Goal: Communication & Community: Answer question/provide support

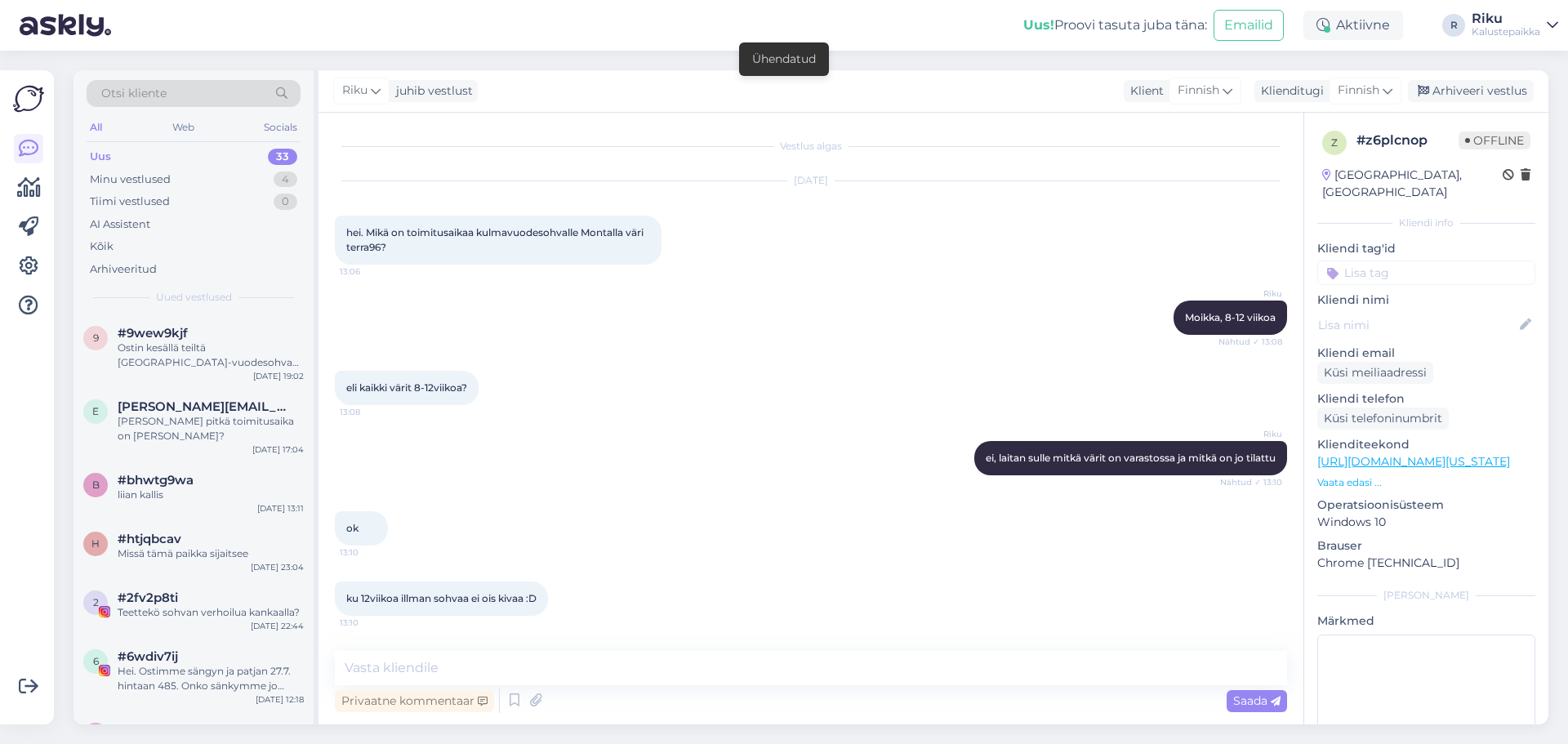
scroll to position [4334, 0]
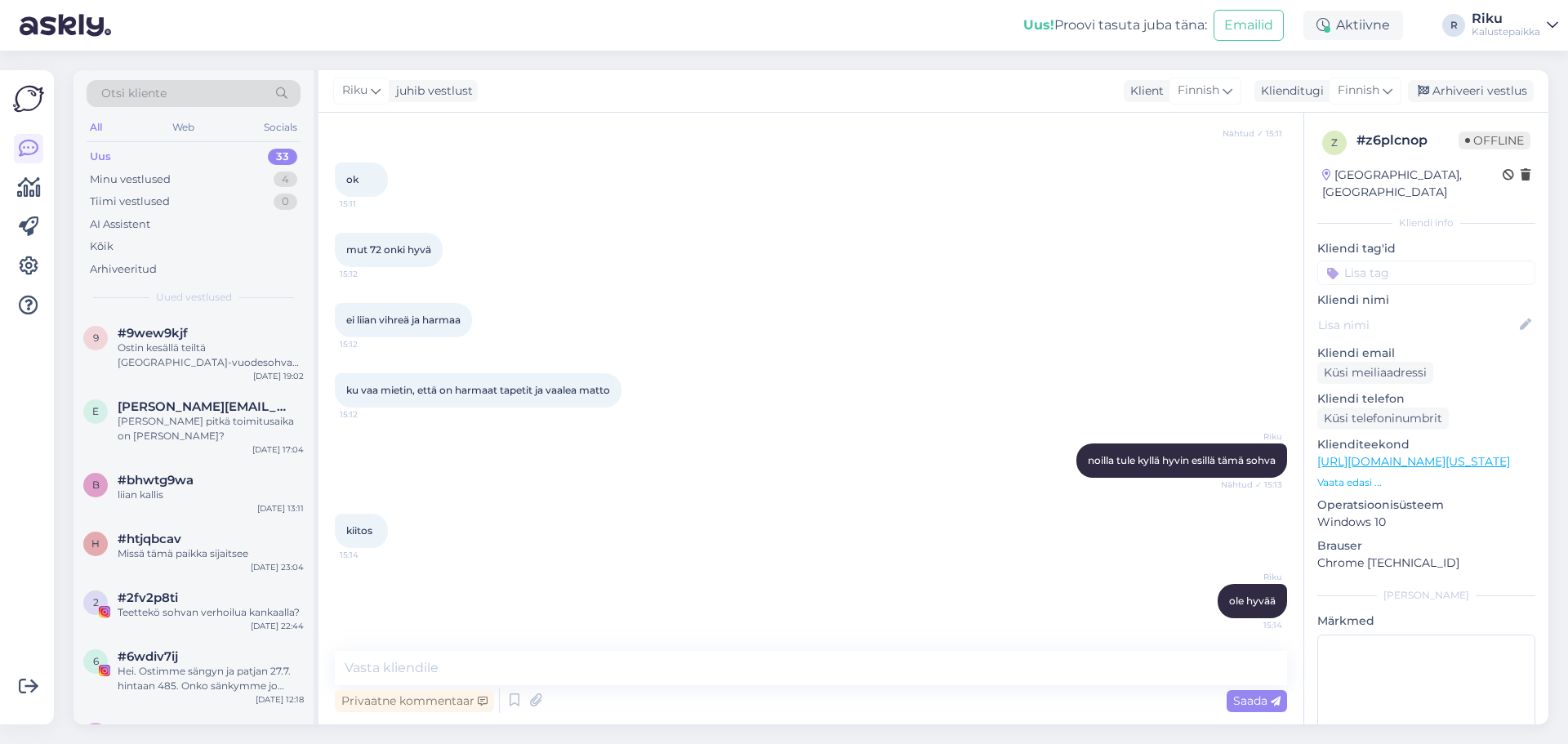
click at [179, 112] on div "Otsi kliente" at bounding box center [193, 98] width 214 height 37
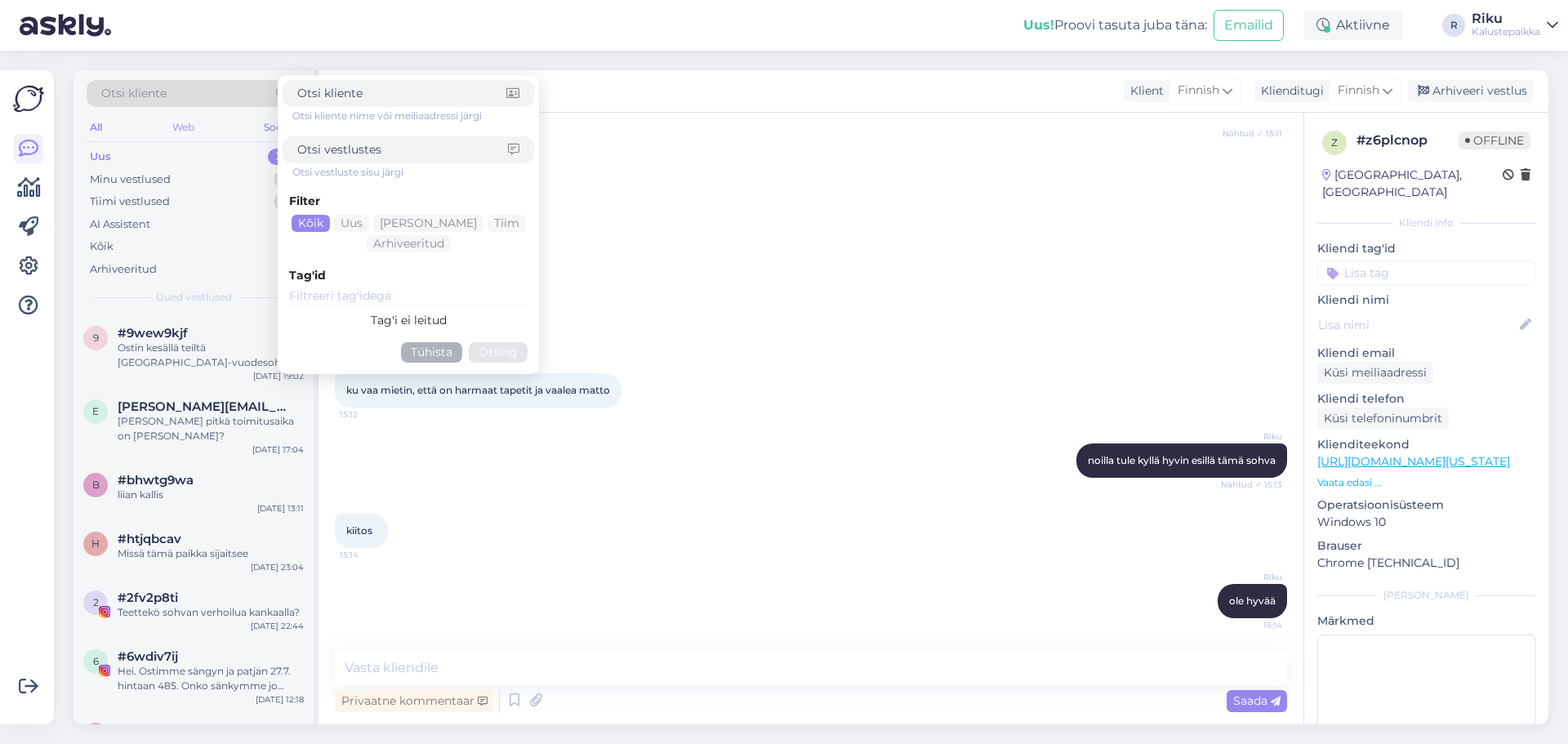
click at [179, 119] on div "Web" at bounding box center [183, 128] width 29 height 21
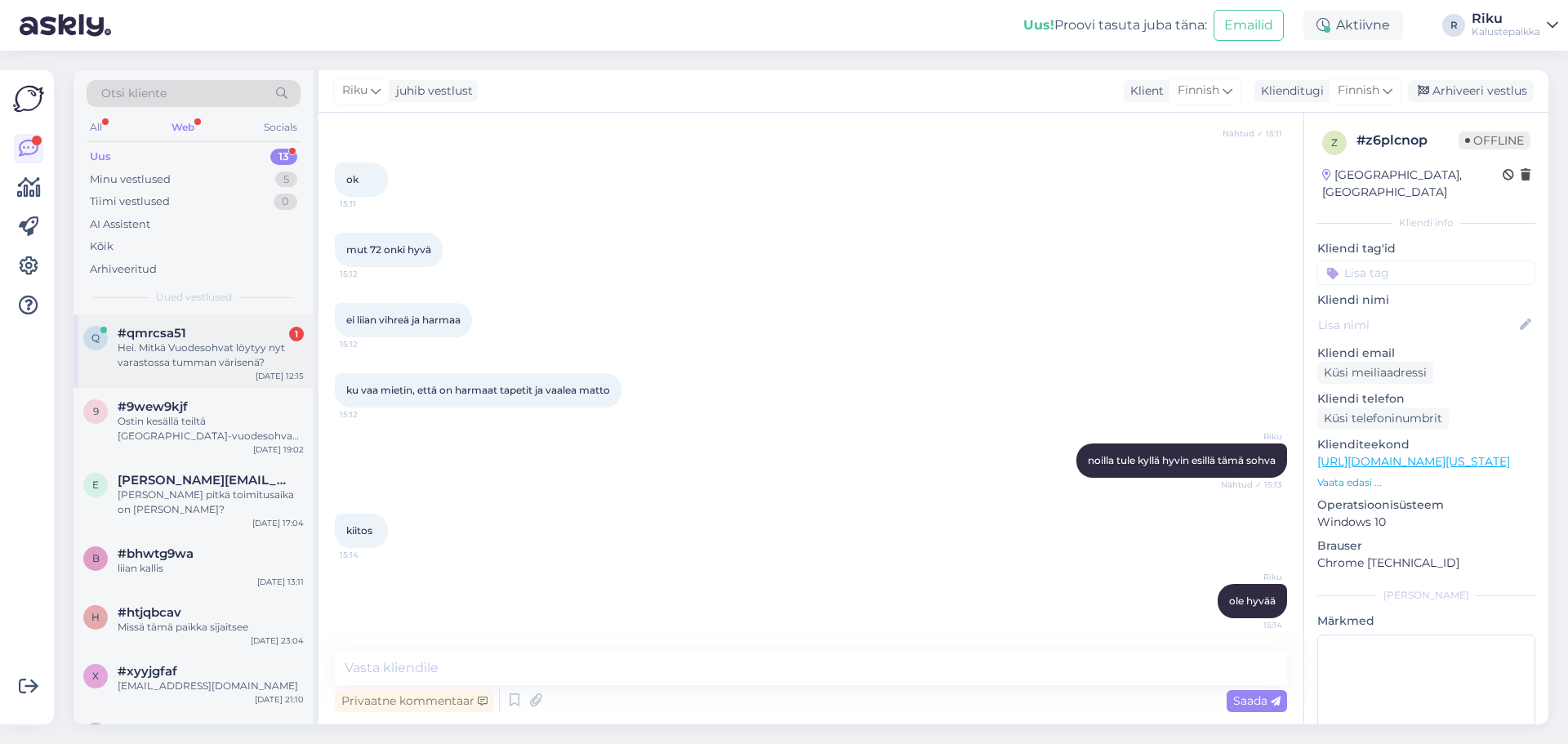
drag, startPoint x: 162, startPoint y: 366, endPoint x: 251, endPoint y: 364, distance: 89.0
click at [162, 360] on div "Hei. Mitkä Vuodesohvat löytyy nyt varastossa tumman värisenä?" at bounding box center [211, 356] width 186 height 30
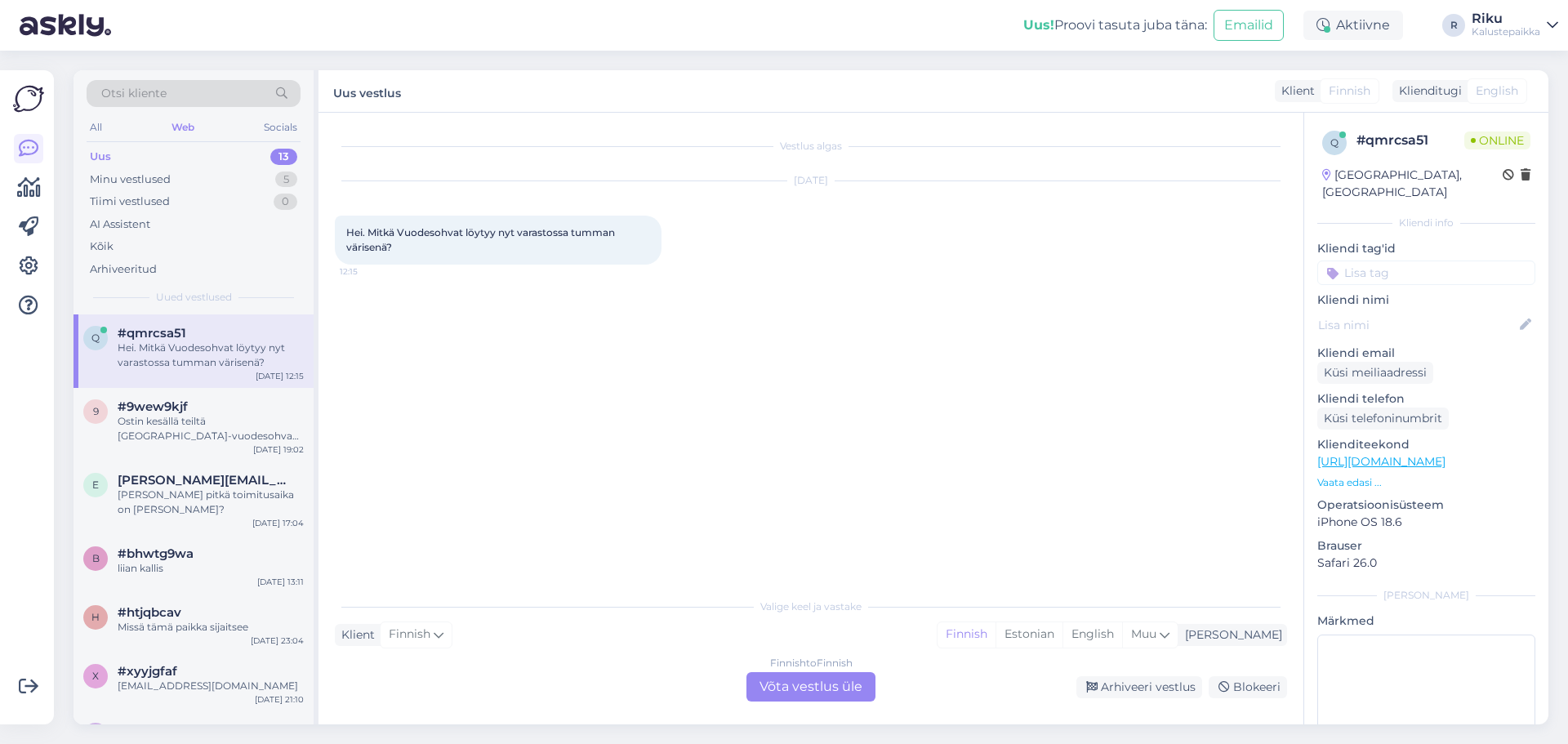
click at [769, 686] on div "Finnish to Finnish Võta vestlus üle" at bounding box center [811, 687] width 129 height 30
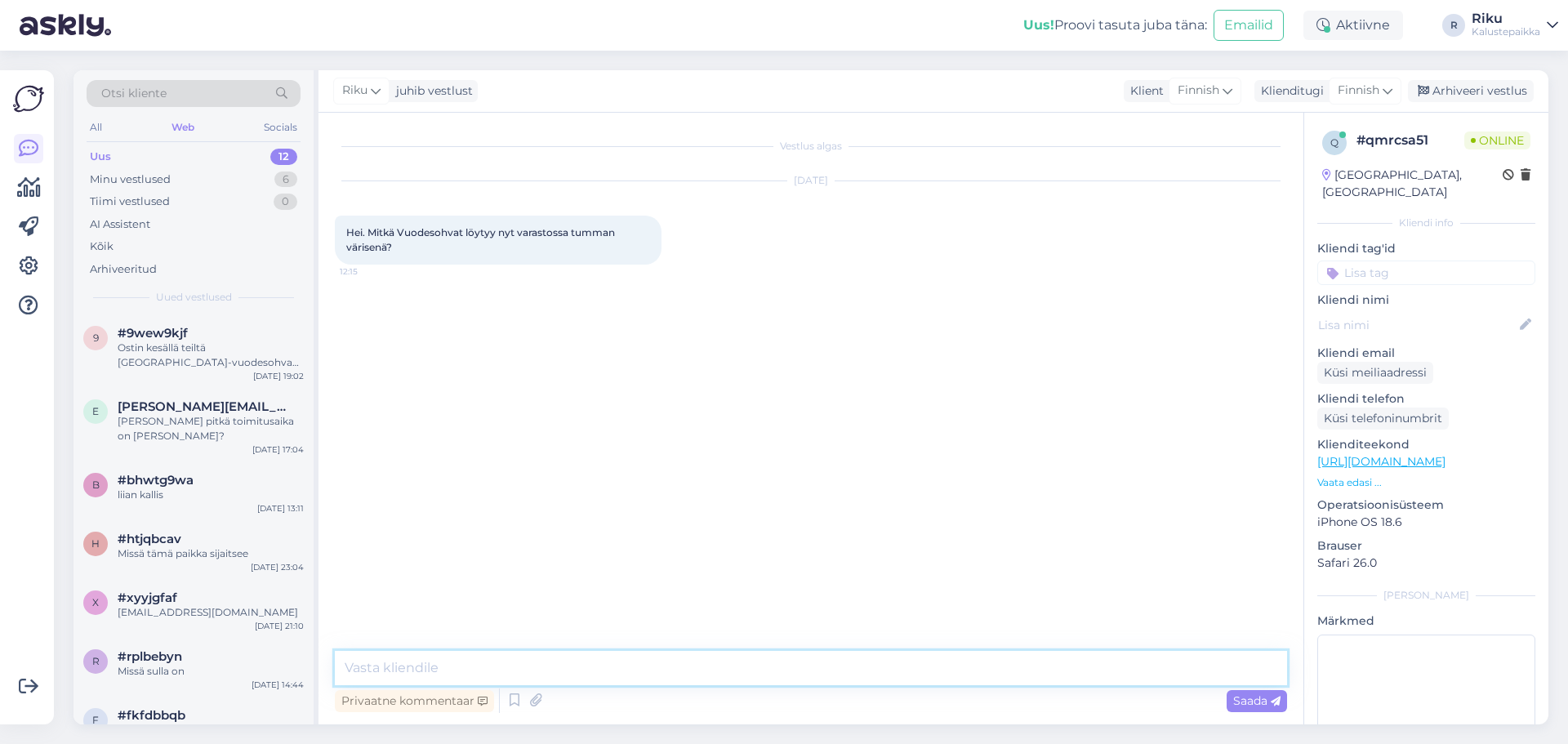
click at [777, 677] on textarea at bounding box center [811, 668] width 952 height 35
type textarea "Moikka, katsotaan"
drag, startPoint x: 739, startPoint y: 523, endPoint x: 1003, endPoint y: 602, distance: 275.6
click at [744, 523] on div "Vestlus algas [DATE] Hei. Mitkä Vuodesohvat löytyy nyt varastossa tumman värise…" at bounding box center [818, 383] width 967 height 507
click at [985, 593] on div "Vestlus algas [DATE] Hei. Mitkä Vuodesohvat löytyy nyt varastossa tumman värise…" at bounding box center [818, 383] width 967 height 507
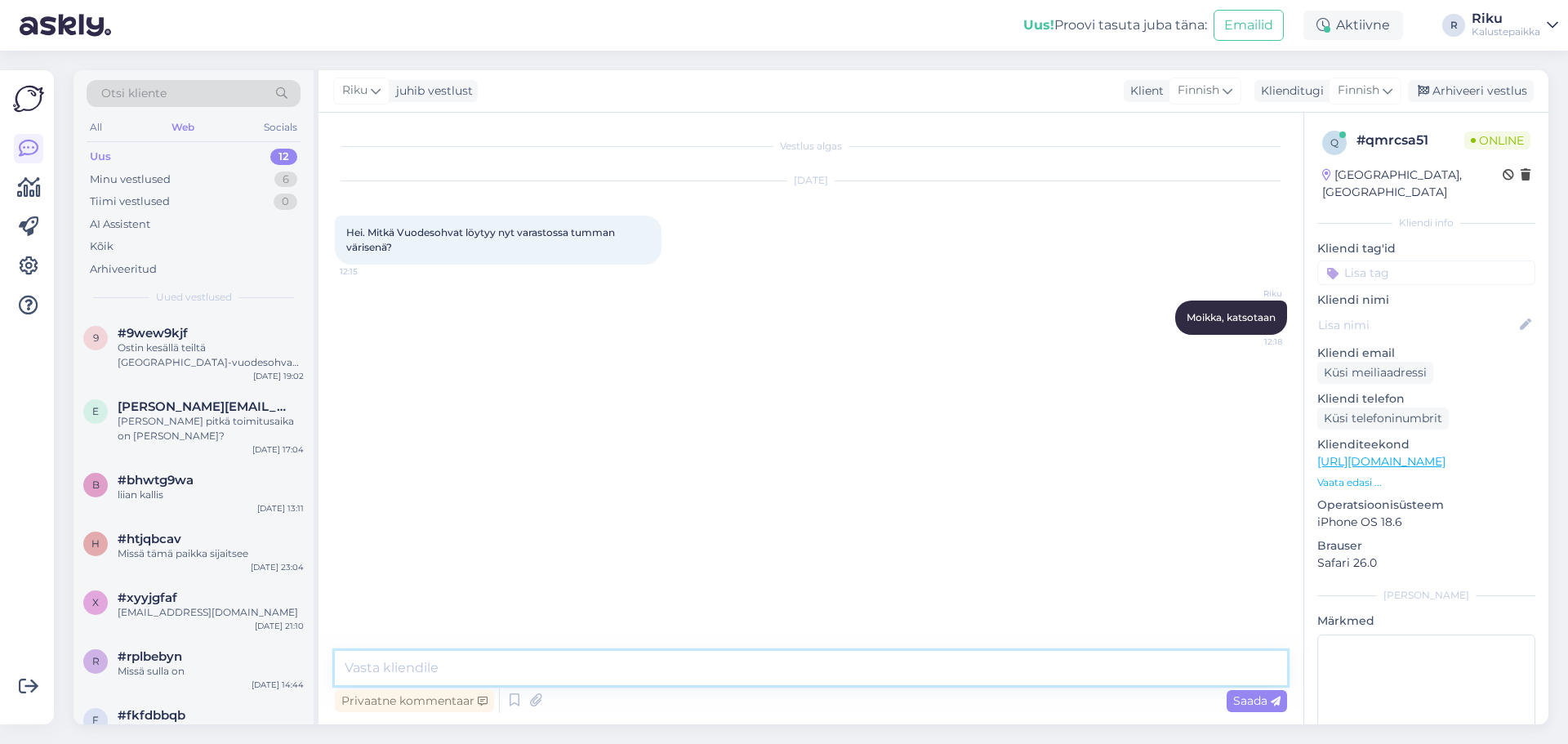
click at [585, 674] on textarea at bounding box center [811, 668] width 952 height 35
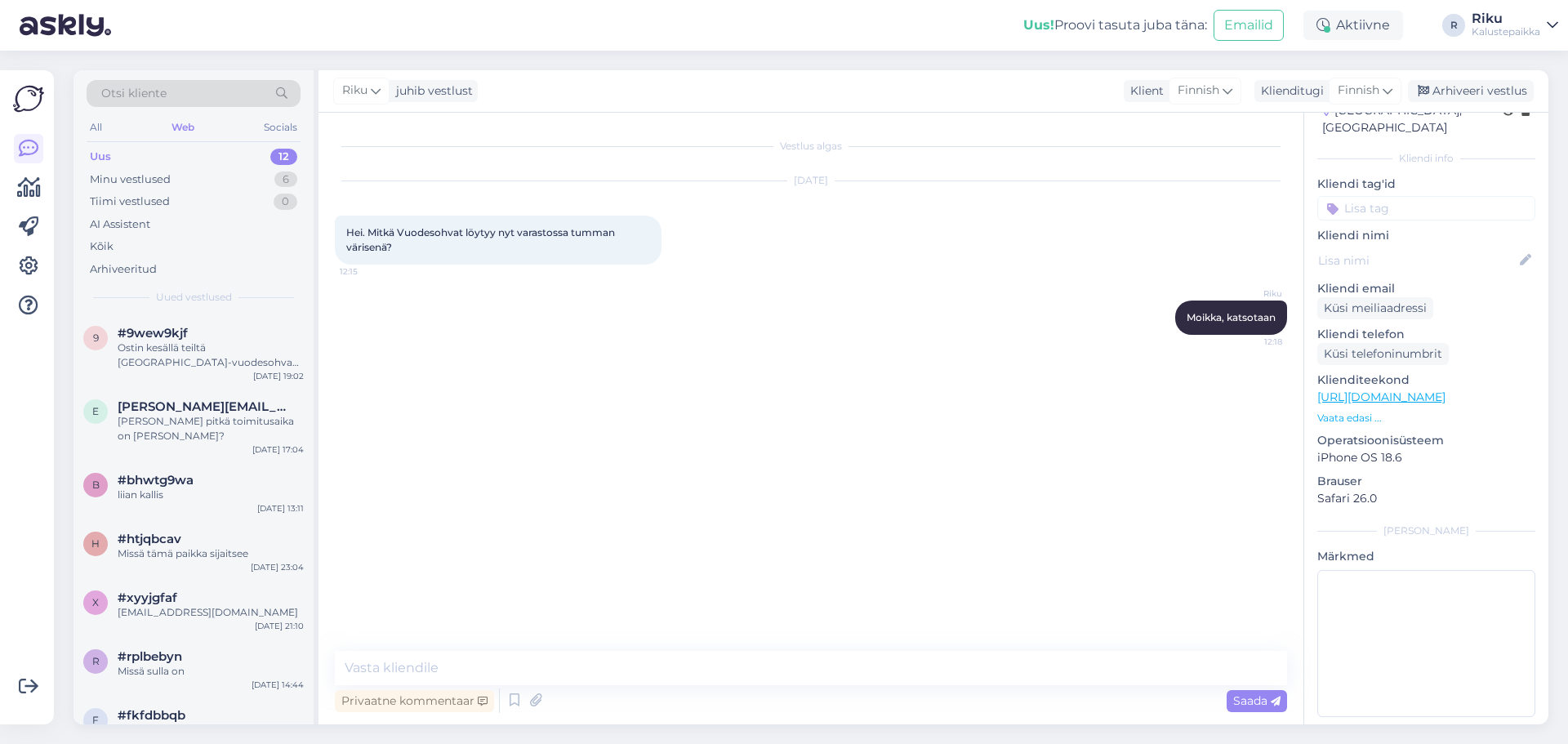
click at [1124, 548] on div "Vestlus algas [DATE] Hei. Mitkä Vuodesohvat löytyy nyt varastossa tumman värise…" at bounding box center [818, 383] width 967 height 507
click at [509, 682] on textarea at bounding box center [811, 668] width 952 height 35
type textarea "Moikka"
drag, startPoint x: 1258, startPoint y: 388, endPoint x: 1202, endPoint y: 393, distance: 56.2
click at [1202, 393] on icon at bounding box center [1203, 388] width 10 height 10
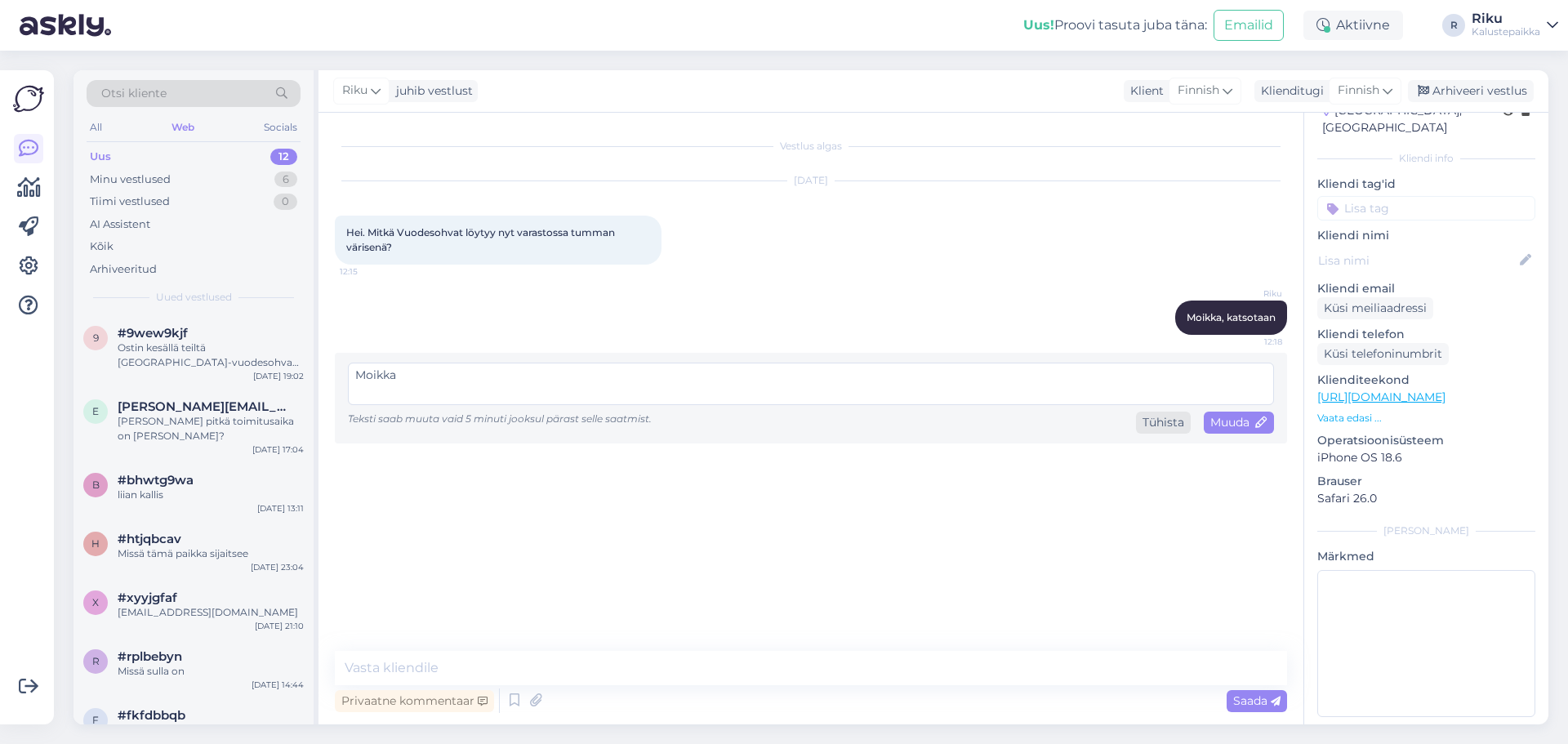
click at [1175, 422] on div "Tühista" at bounding box center [1163, 422] width 54 height 22
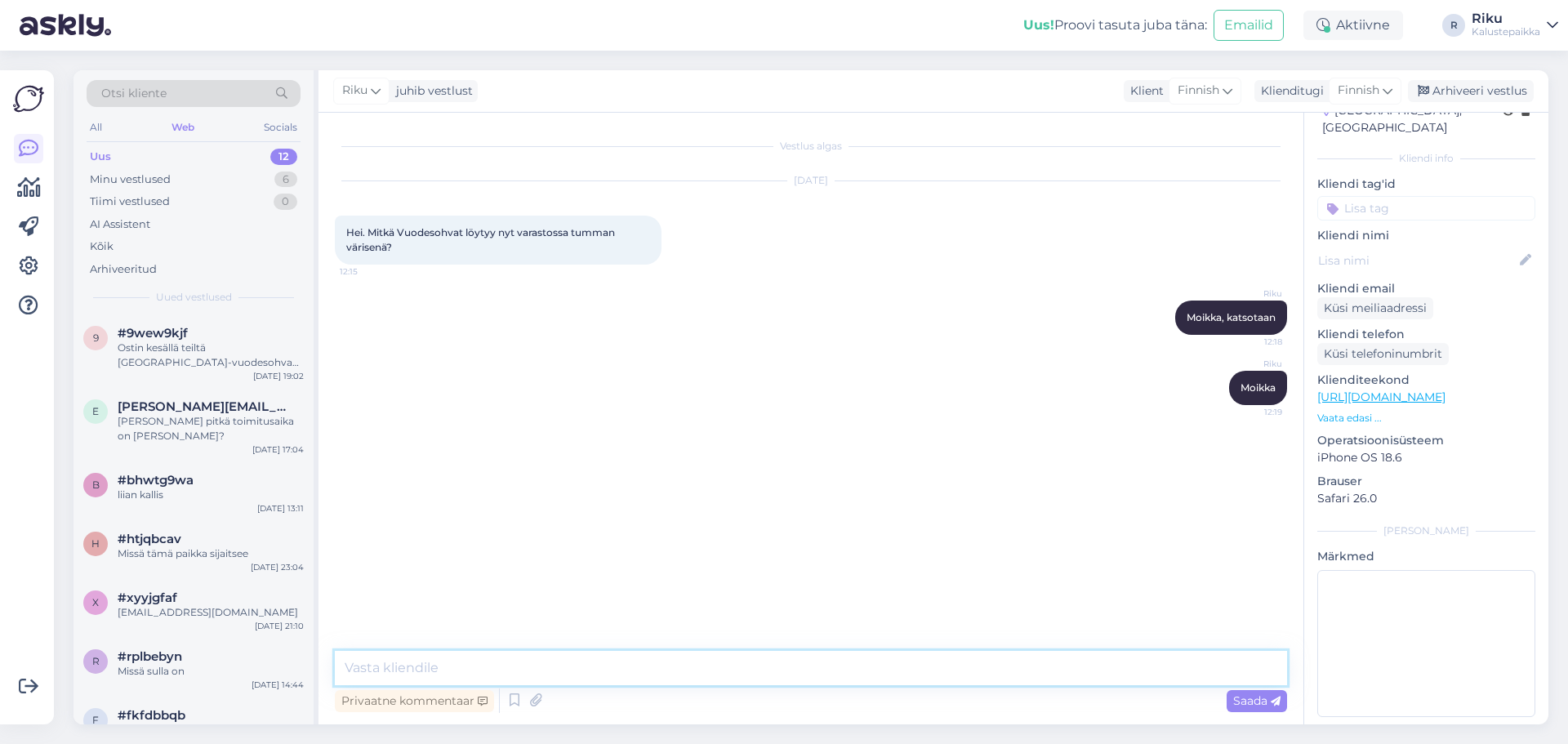
click at [514, 673] on textarea at bounding box center [811, 668] width 952 height 35
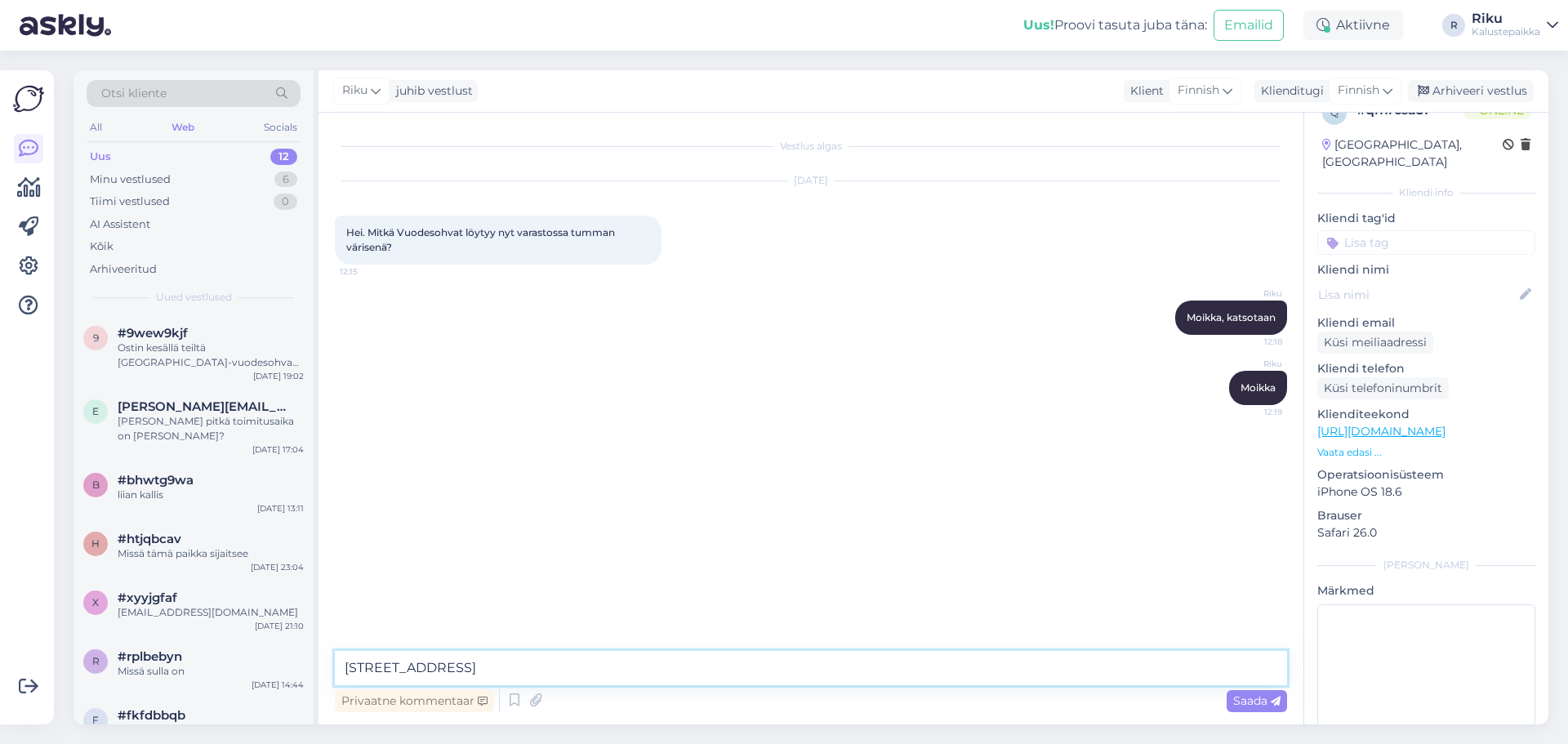
scroll to position [0, 0]
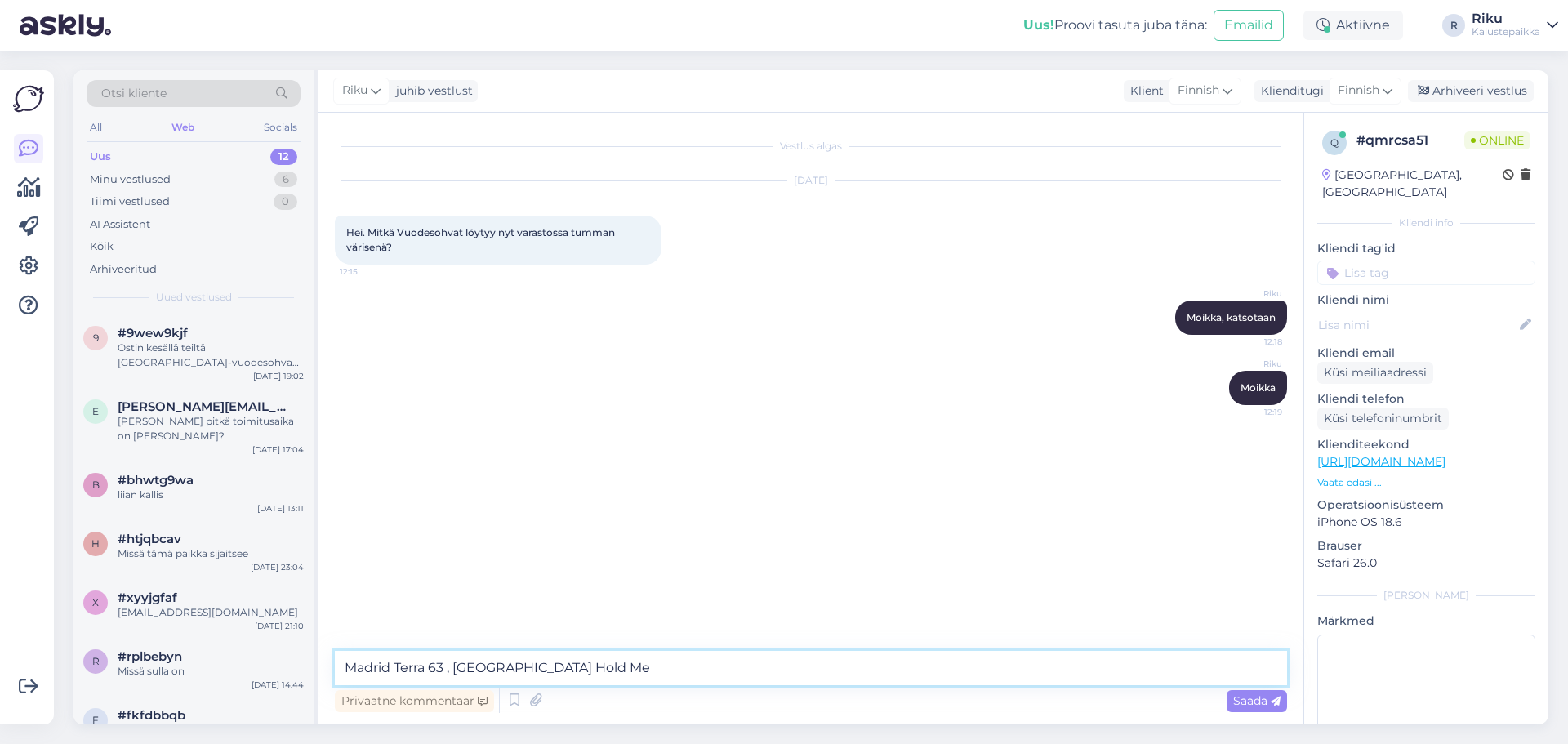
click at [448, 665] on textarea "Madrid Terra 63 , [GEOGRAPHIC_DATA] Hold Me" at bounding box center [811, 668] width 952 height 35
click at [571, 662] on textarea "Madrid Terra 63, [GEOGRAPHIC_DATA] Hold Me" at bounding box center [811, 668] width 952 height 35
drag, startPoint x: 493, startPoint y: 662, endPoint x: 781, endPoint y: 641, distance: 288.8
click at [781, 641] on div "Vestlus algas [DATE] Hei. Mitkä Vuodesohvat löytyy nyt varastossa tumman värise…" at bounding box center [811, 418] width 985 height 611
type textarea "Madrid Terra 63,"
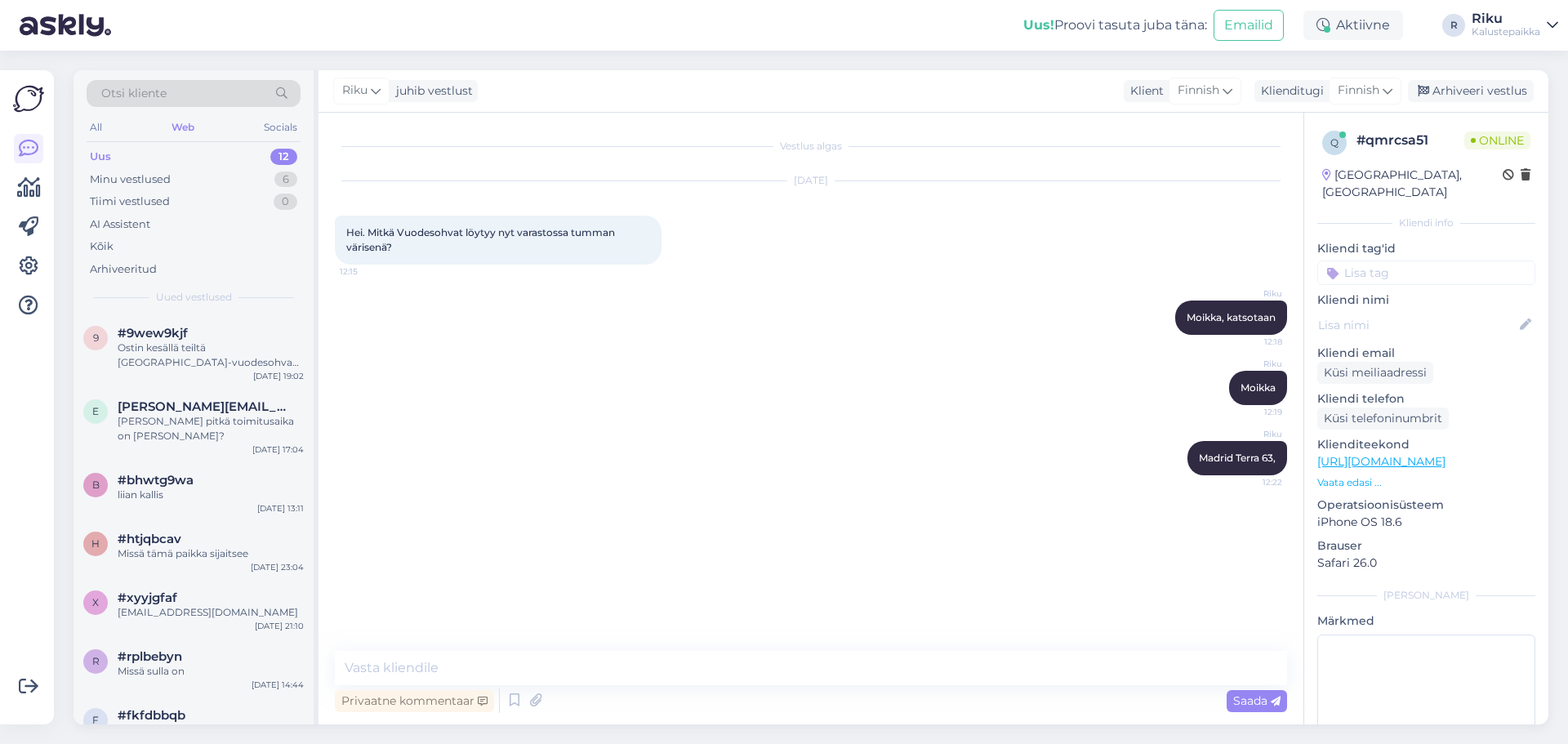
click at [744, 649] on div "Vestlus algas [DATE] Hei. Mitkä Vuodesohvat löytyy nyt varastossa tumman värise…" at bounding box center [811, 418] width 985 height 611
click at [709, 680] on textarea at bounding box center [811, 668] width 952 height 35
paste textarea "Madrid Hold Me 35 ( sametti musta väri )"
type textarea "Madrid Hold Me 35 ( sametti musta väri )"
click at [1277, 702] on icon at bounding box center [1276, 701] width 10 height 10
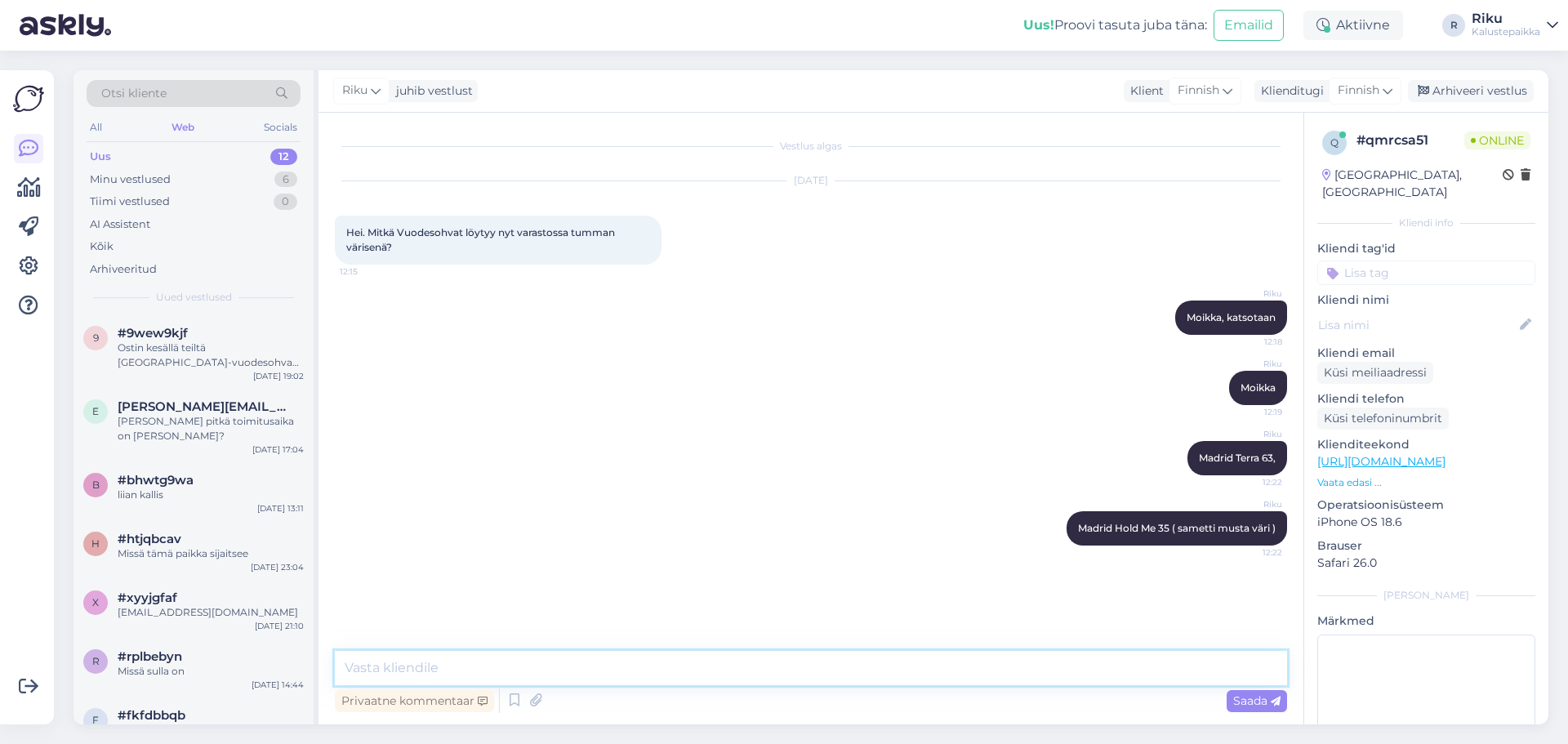
click at [491, 664] on textarea at bounding box center [811, 668] width 952 height 35
type textarea "[US_STATE] Terra 48 - keltainen"
click at [663, 688] on div "Privaatne kommentaar Saada" at bounding box center [811, 700] width 952 height 31
click at [644, 674] on textarea at bounding box center [811, 668] width 952 height 35
type textarea "Toronto L - harma"
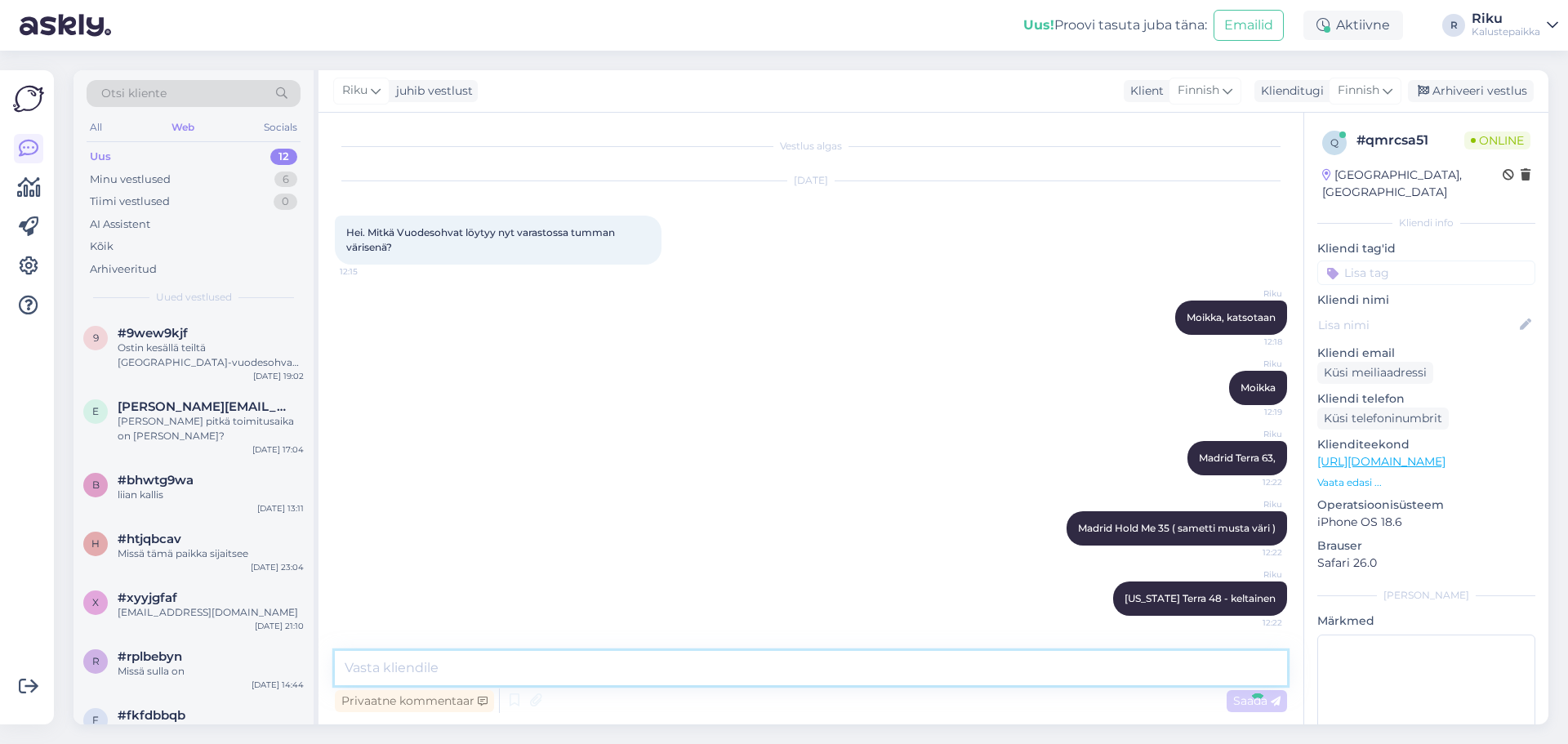
scroll to position [67, 0]
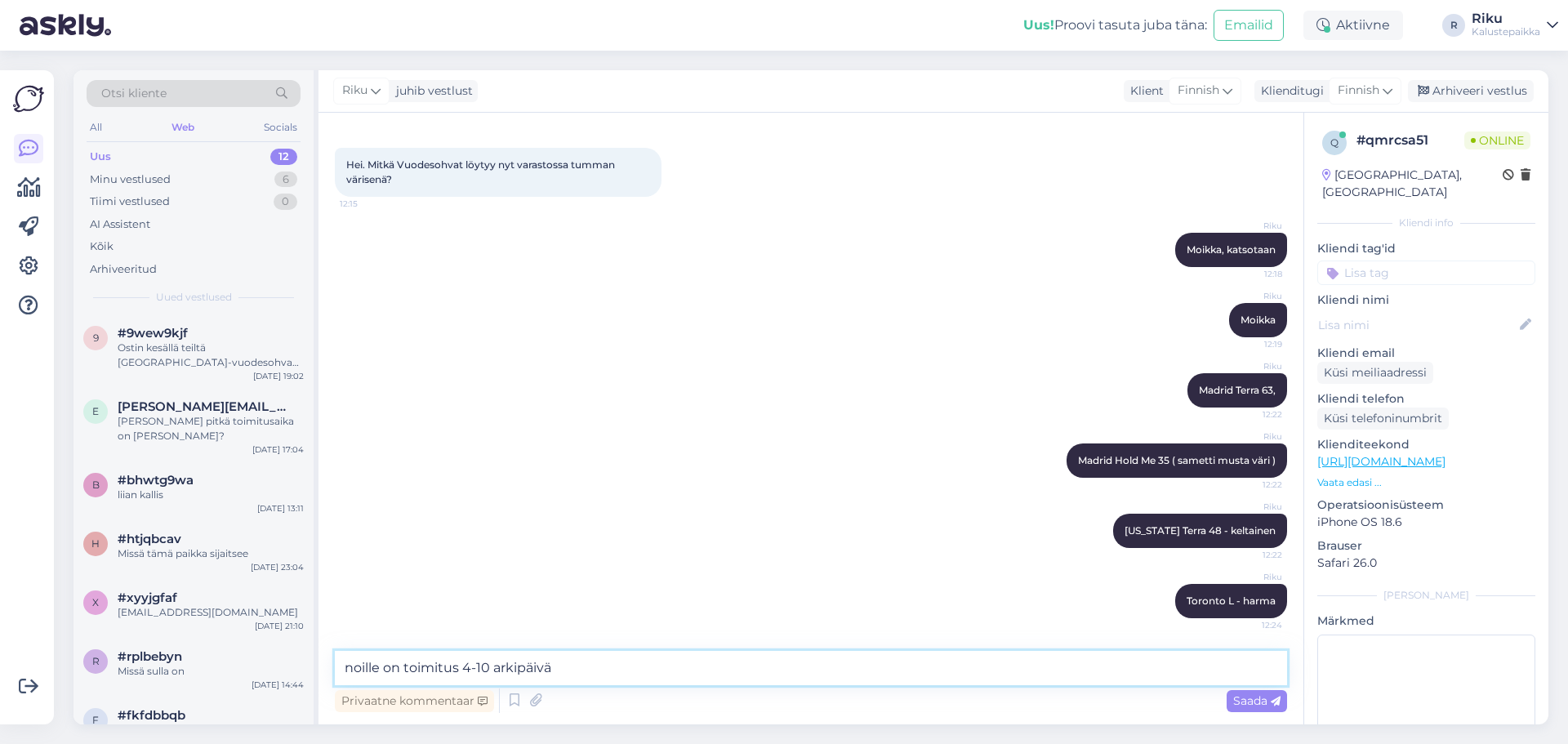
type textarea "noille on toimitus 4-10 arkipäivää"
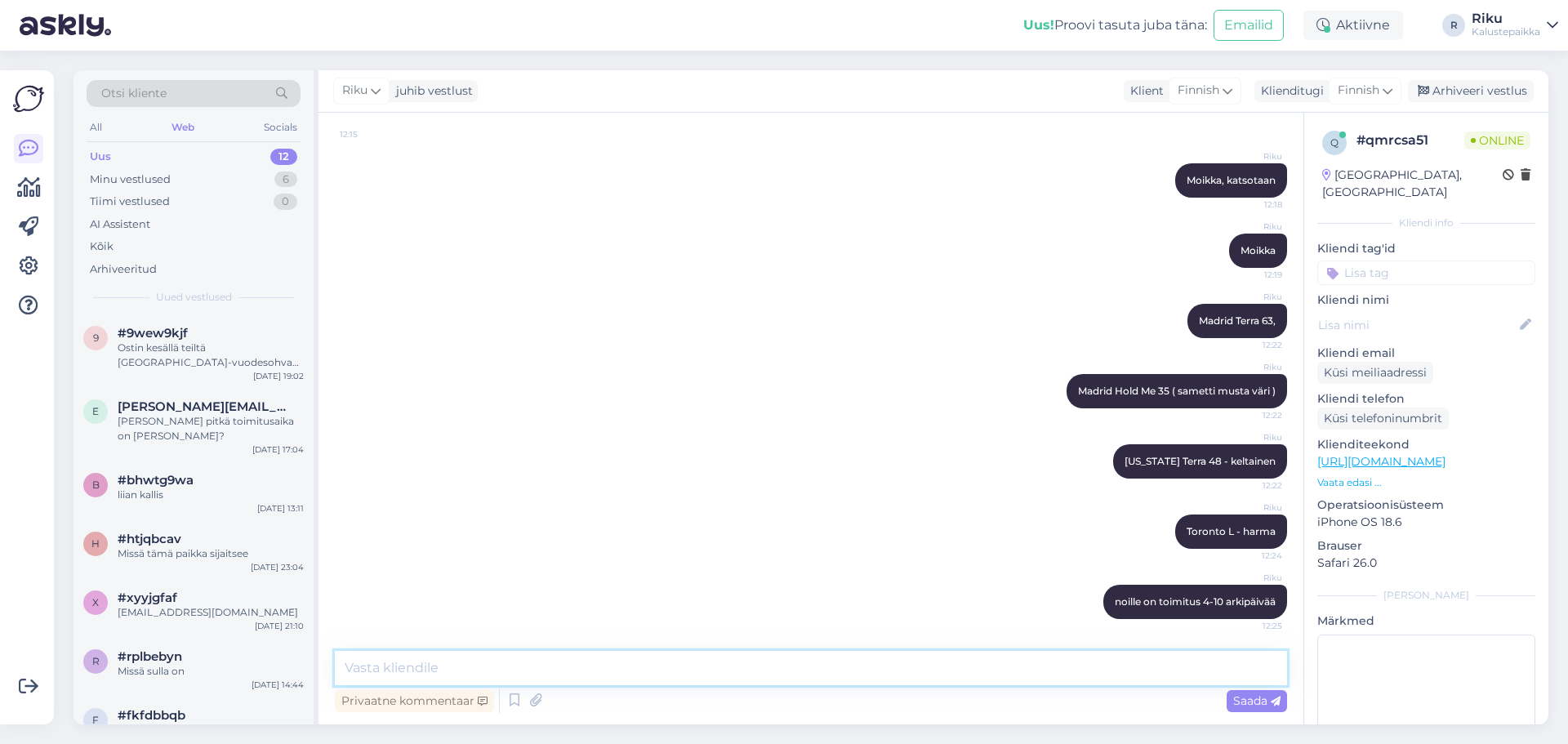
scroll to position [138, 0]
click at [679, 677] on textarea at bounding box center [811, 668] width 952 height 35
type textarea "e"
paste textarea "valitettavasti ei ole enempää"
type textarea "valitettavasti ei ole enempää"
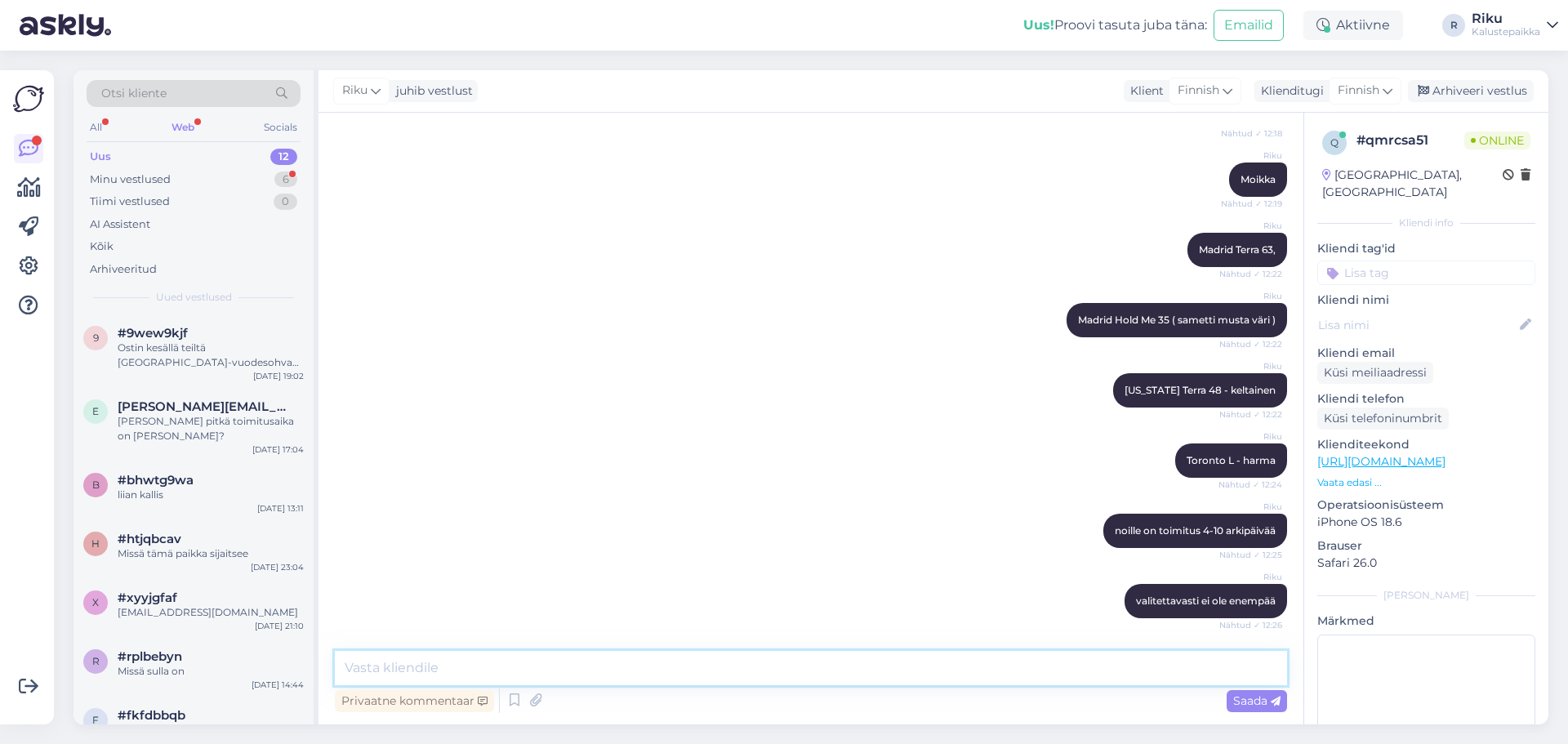
scroll to position [278, 0]
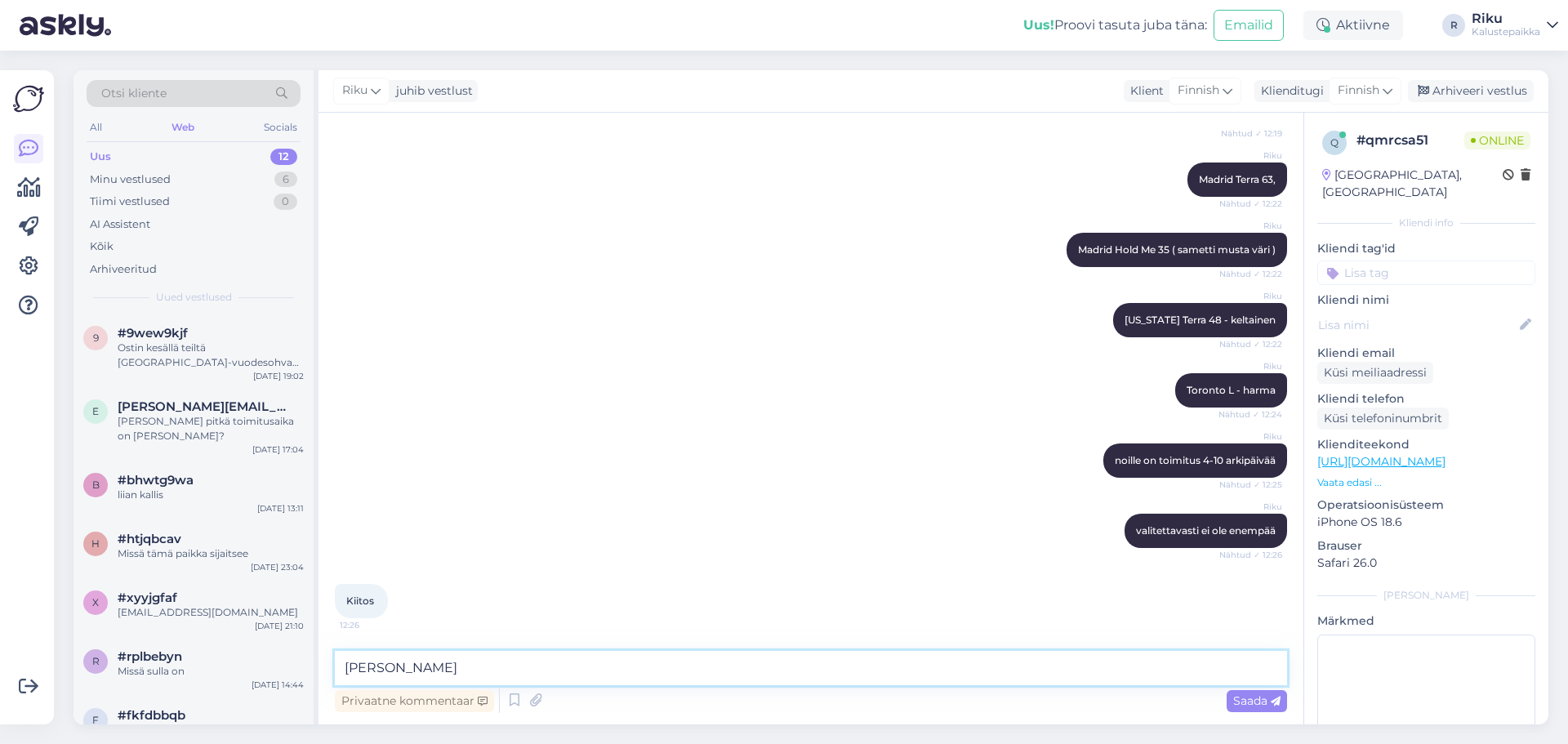
type textarea "ole hyvää"
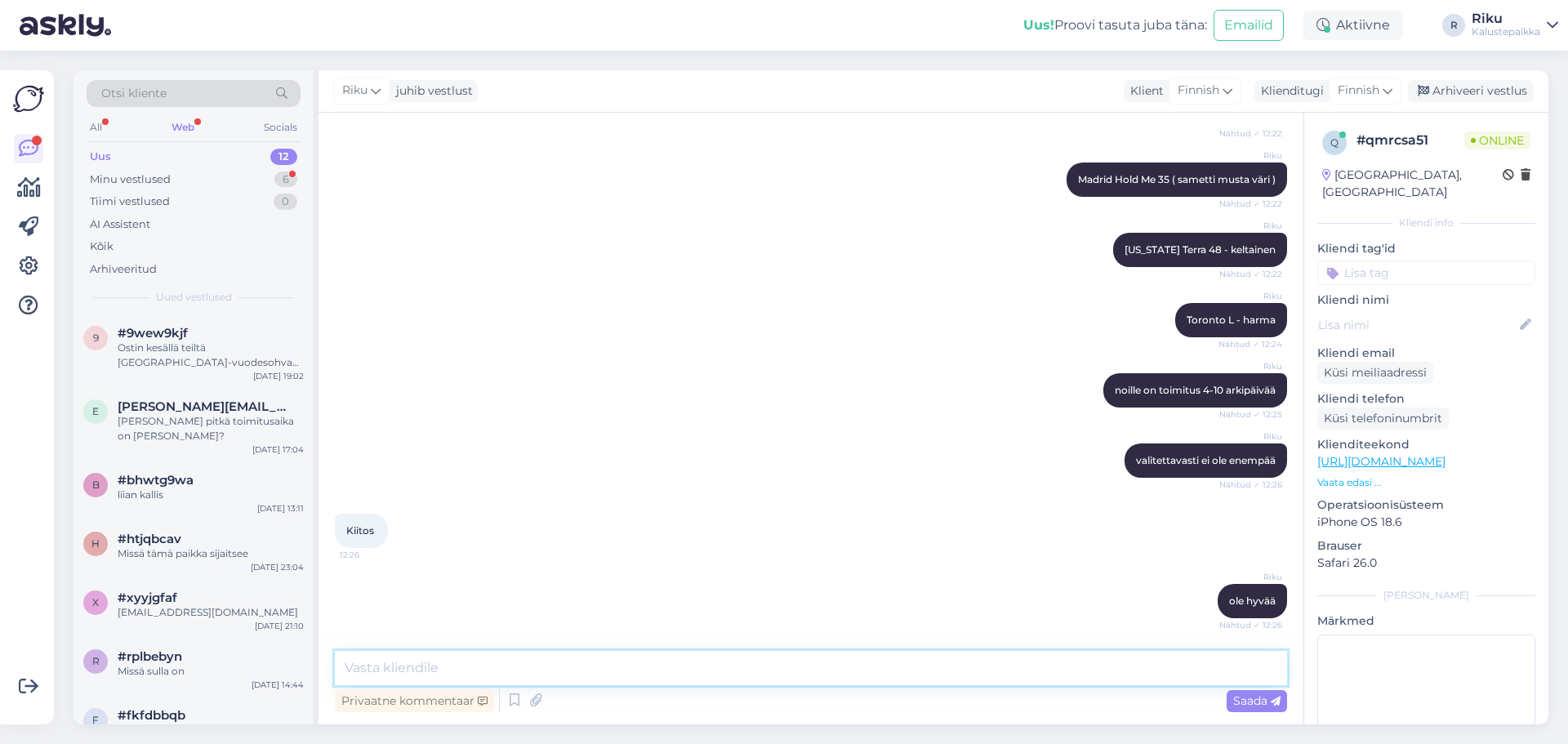
scroll to position [419, 0]
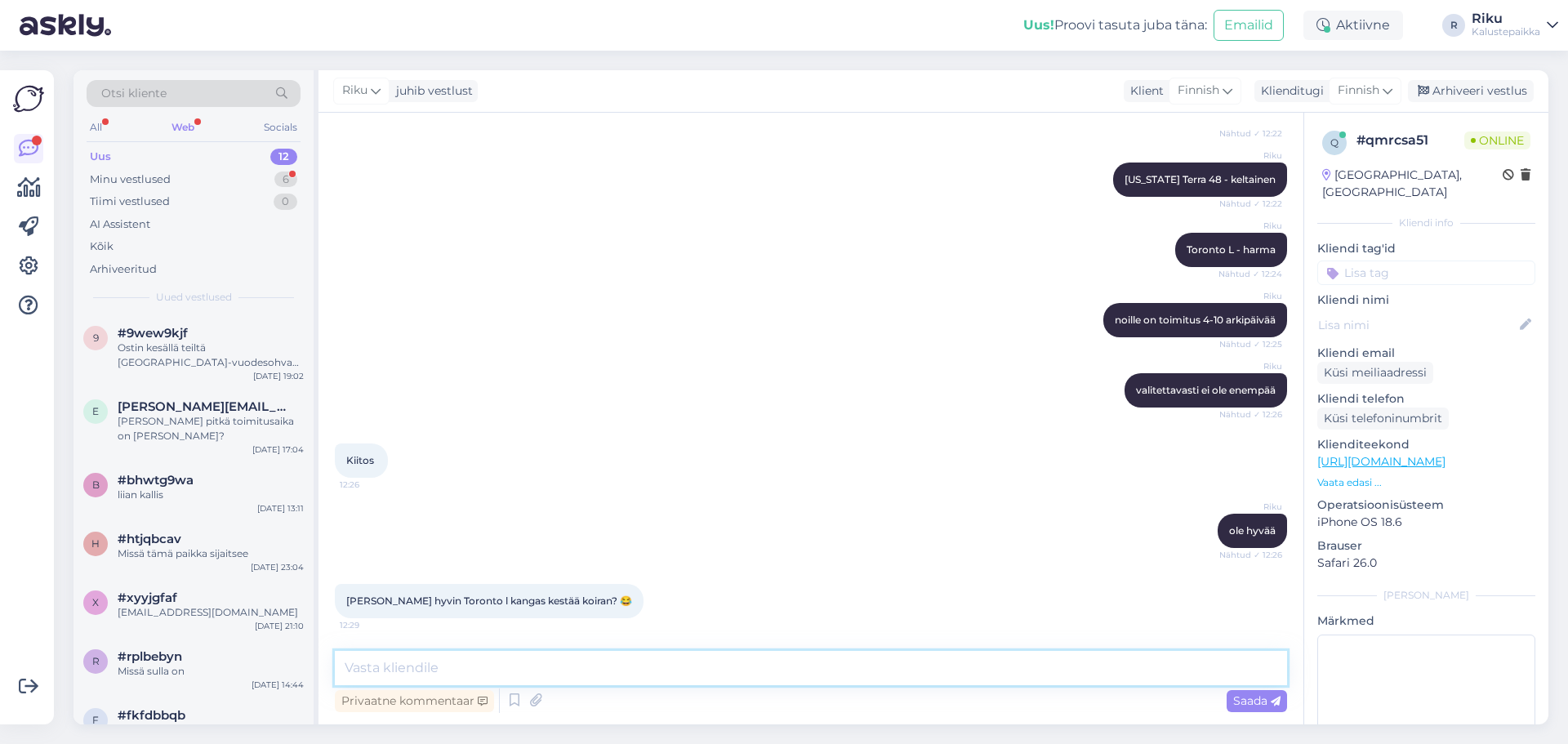
click at [544, 658] on textarea at bounding box center [811, 668] width 952 height 35
paste textarea "Kangas on samettisen pehmeää ja vahvaa, uskon sen kestävän pitkään."
drag, startPoint x: 673, startPoint y: 670, endPoint x: 821, endPoint y: 670, distance: 148.0
click at [821, 670] on textarea "Kangas on samettisen pehmeää ja vahvaa, uskon sen kestävän pitkään." at bounding box center [811, 668] width 952 height 35
type textarea "[PERSON_NAME] on samettisen pehmeää ja vahvaa, uskon että see kestä hyvin koira"
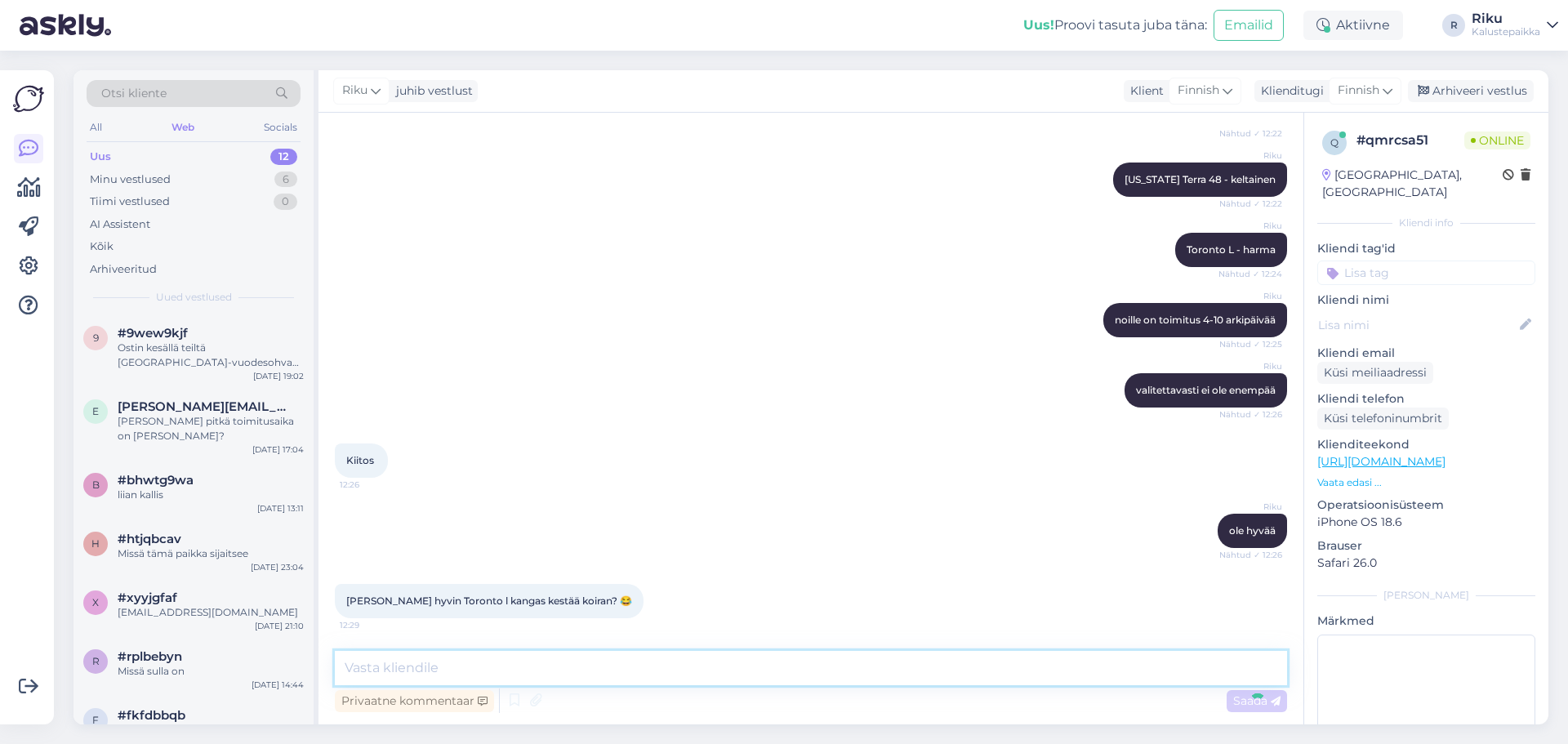
scroll to position [504, 0]
